Goal: Go to known website

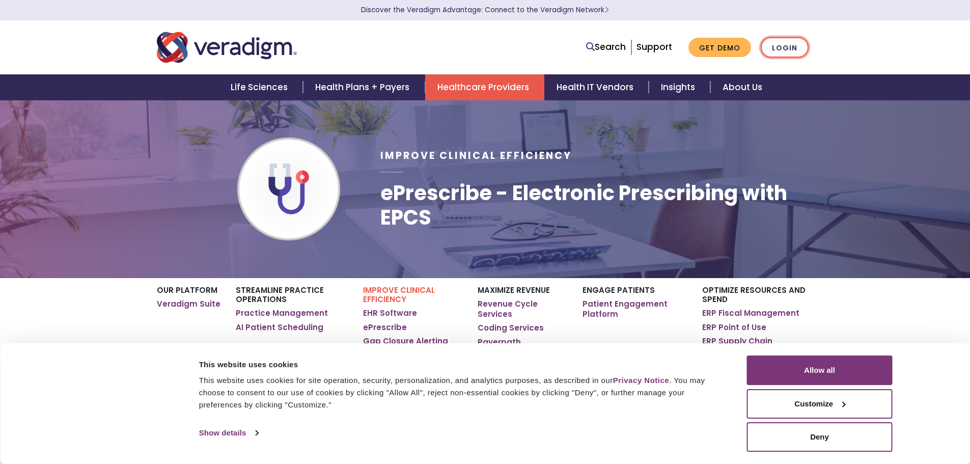
click at [779, 46] on link "Login" at bounding box center [784, 47] width 48 height 21
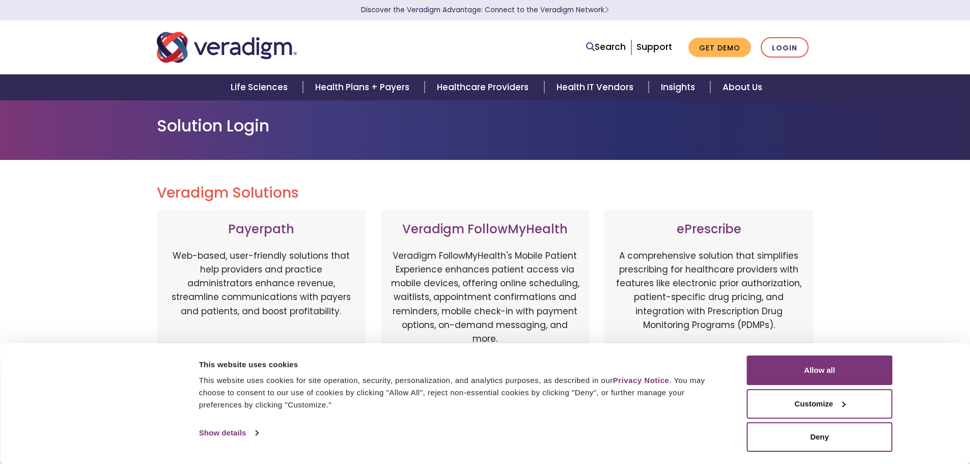
click at [93, 388] on div at bounding box center [131, 403] width 107 height 96
click at [842, 370] on button "Allow all" at bounding box center [820, 370] width 146 height 30
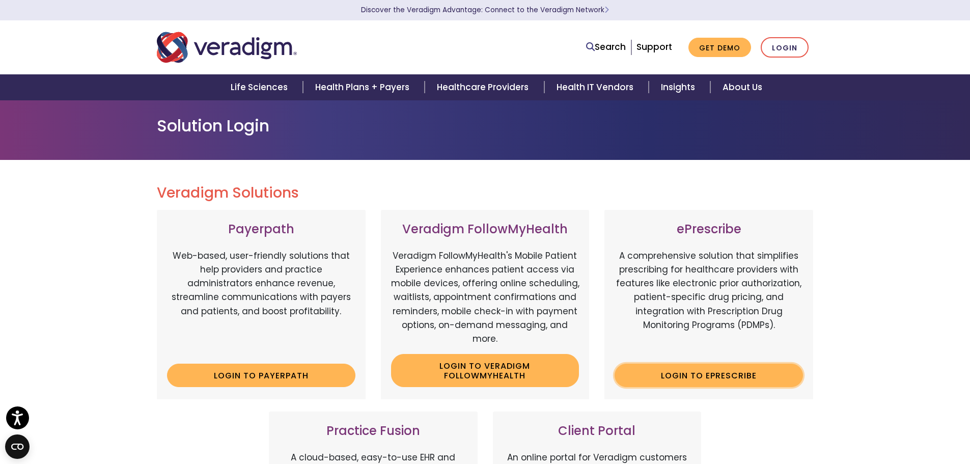
click at [702, 372] on link "Login to ePrescribe" at bounding box center [708, 374] width 188 height 23
